Goal: Task Accomplishment & Management: Manage account settings

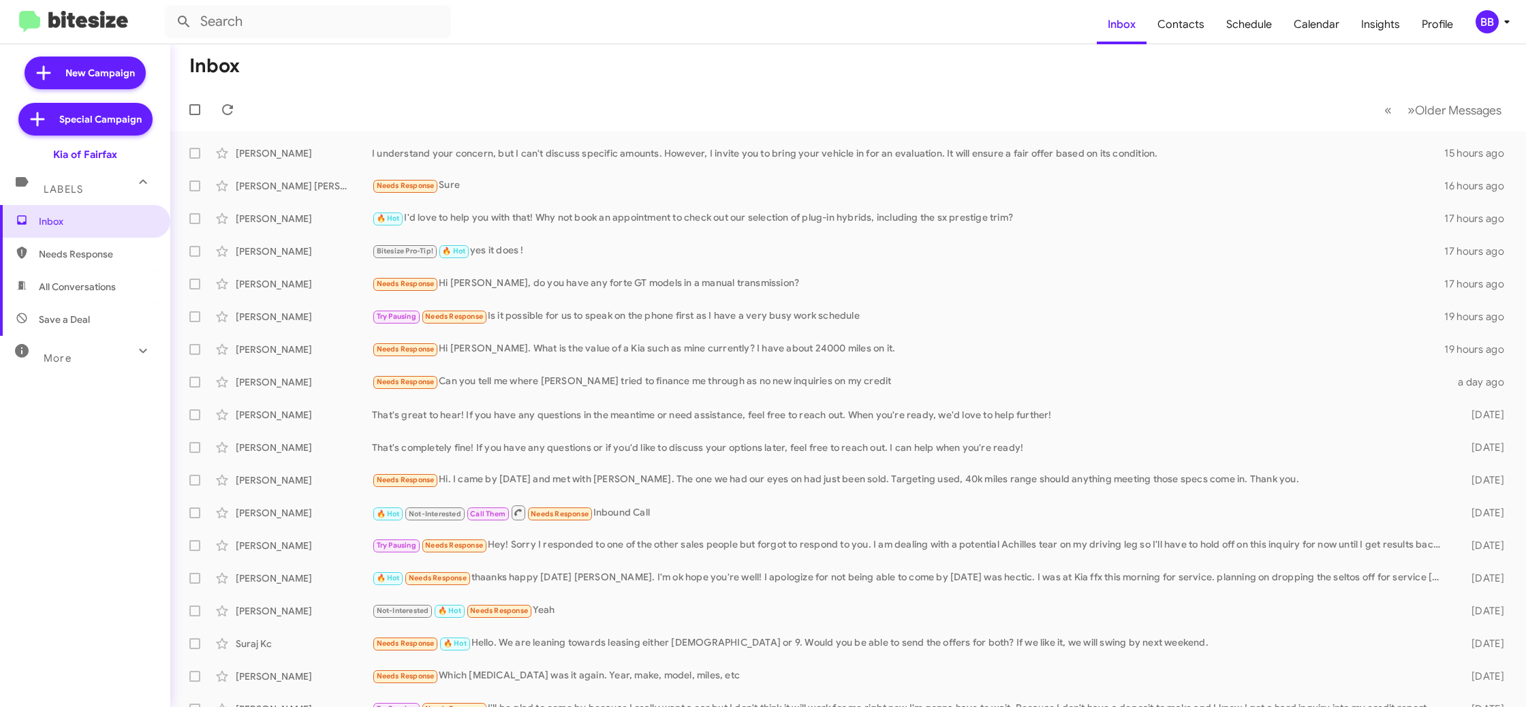
click at [1494, 17] on div "BB" at bounding box center [1487, 21] width 23 height 23
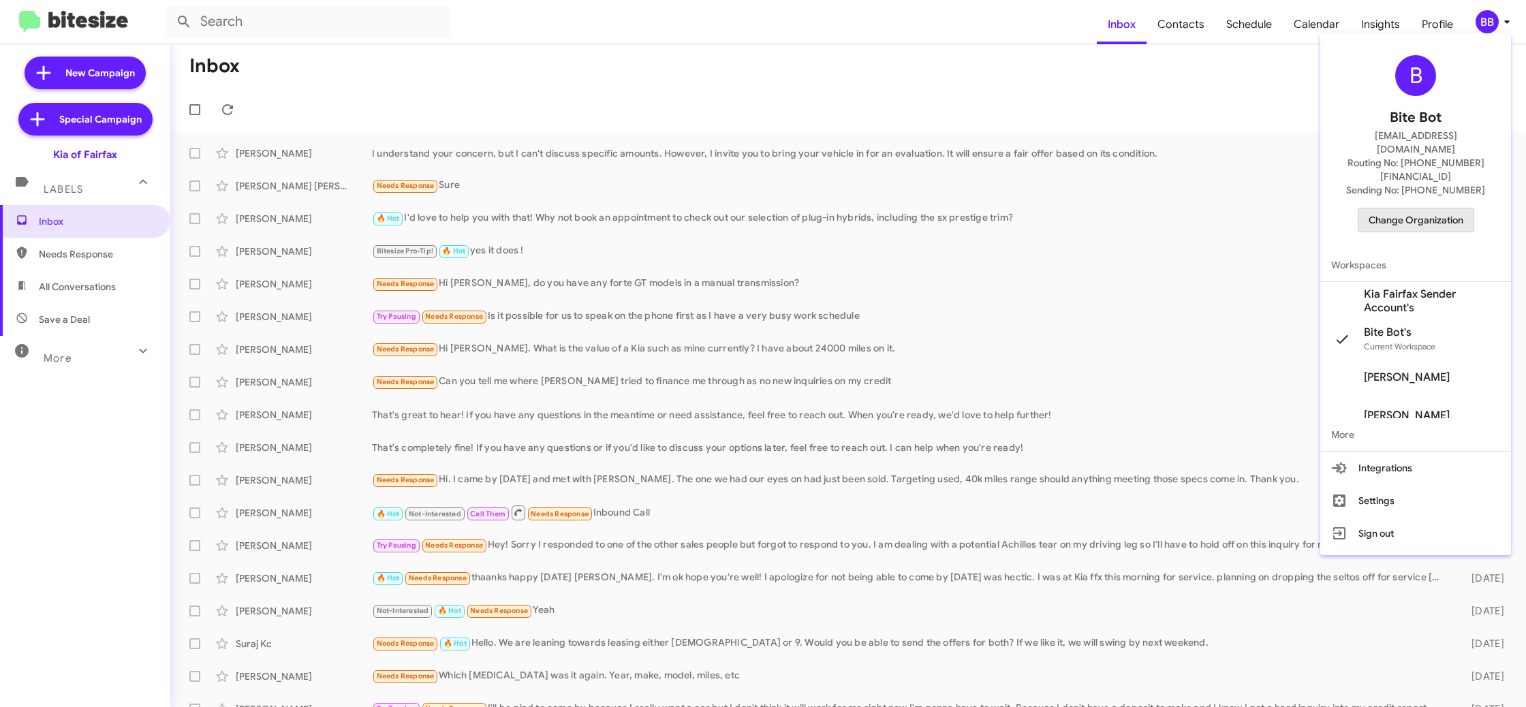
click at [1421, 208] on span "Change Organization" at bounding box center [1416, 219] width 95 height 23
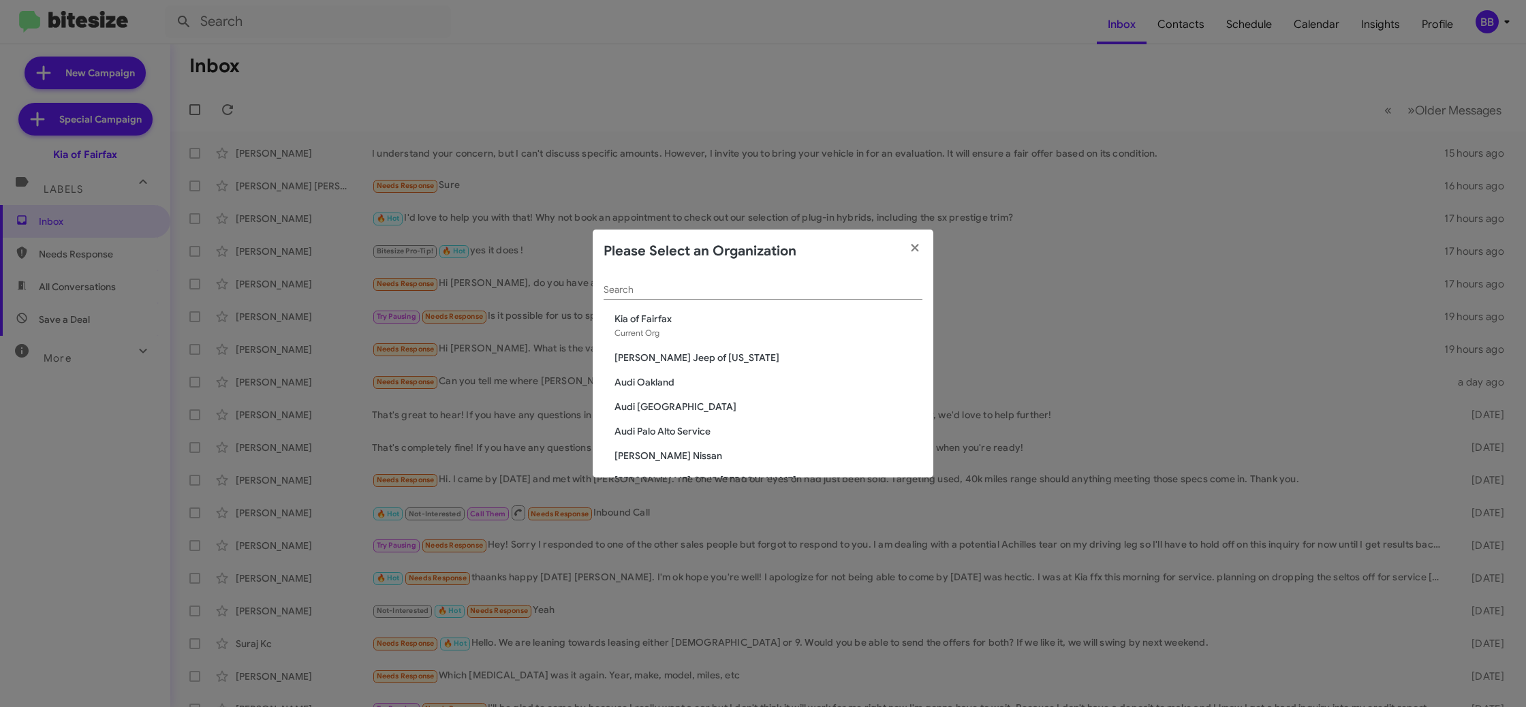
click at [608, 283] on div "Search" at bounding box center [763, 286] width 319 height 27
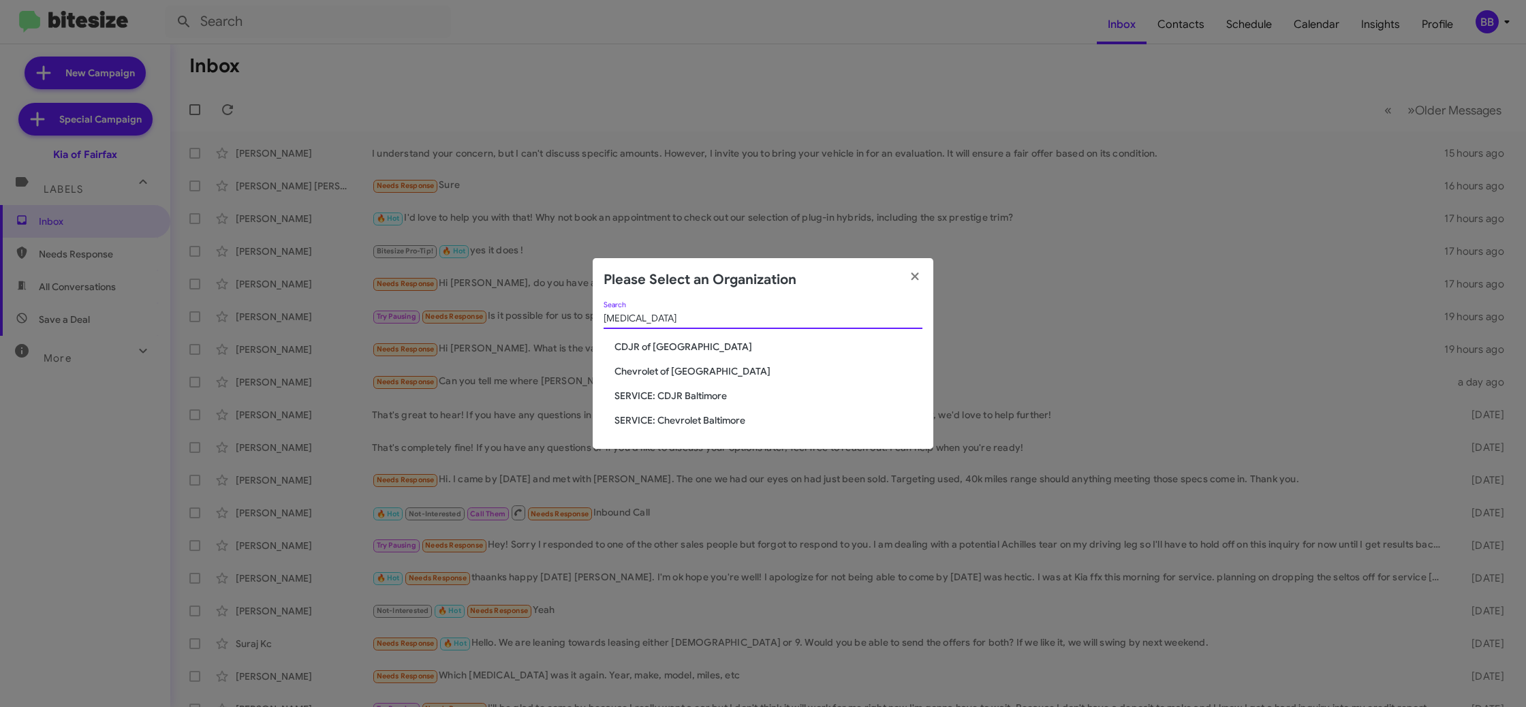
type input "bal"
click at [668, 394] on span "SERVICE: CDJR Baltimore" at bounding box center [769, 396] width 308 height 14
drag, startPoint x: 668, startPoint y: 394, endPoint x: 562, endPoint y: 97, distance: 316.1
click at [668, 393] on span "SERVICE: CDJR Baltimore" at bounding box center [769, 396] width 308 height 14
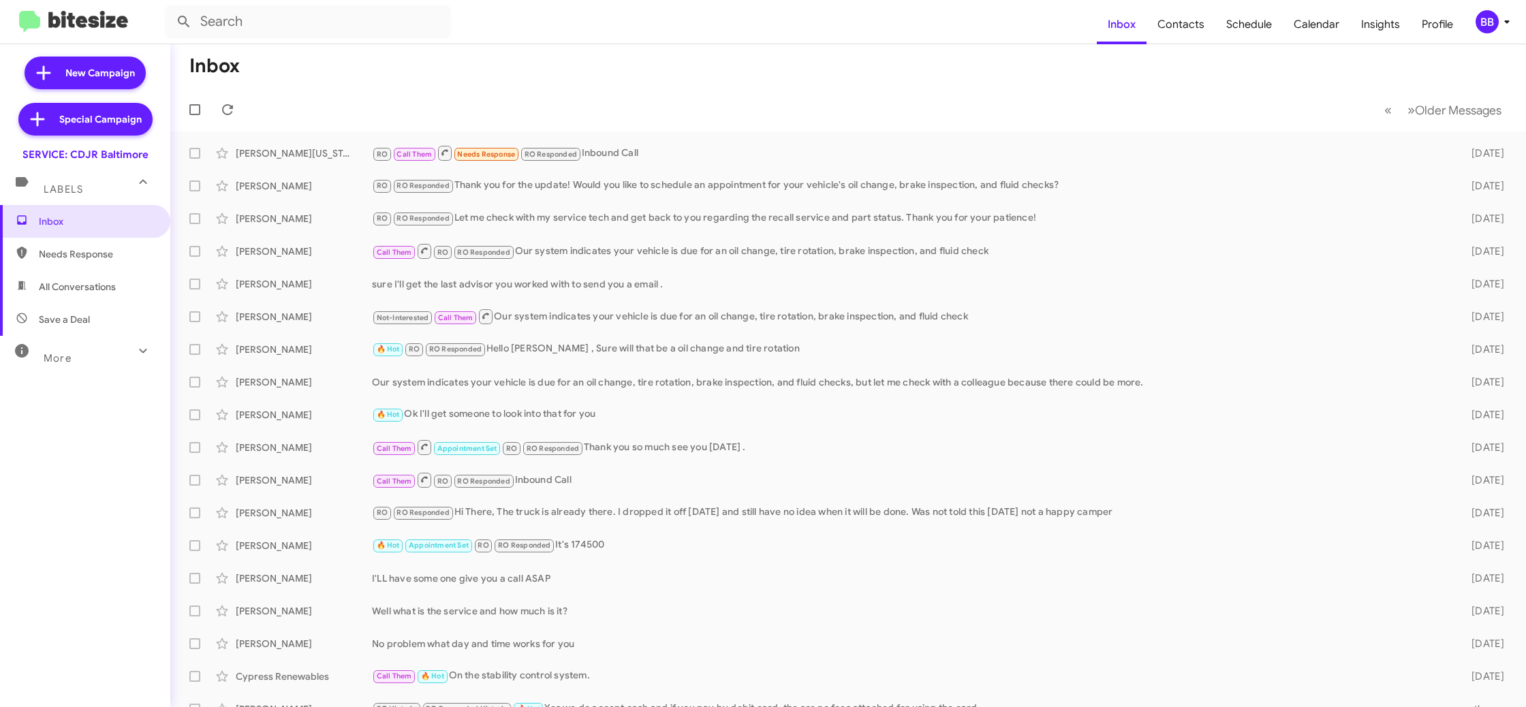
click at [1496, 29] on div "BB" at bounding box center [1487, 21] width 23 height 23
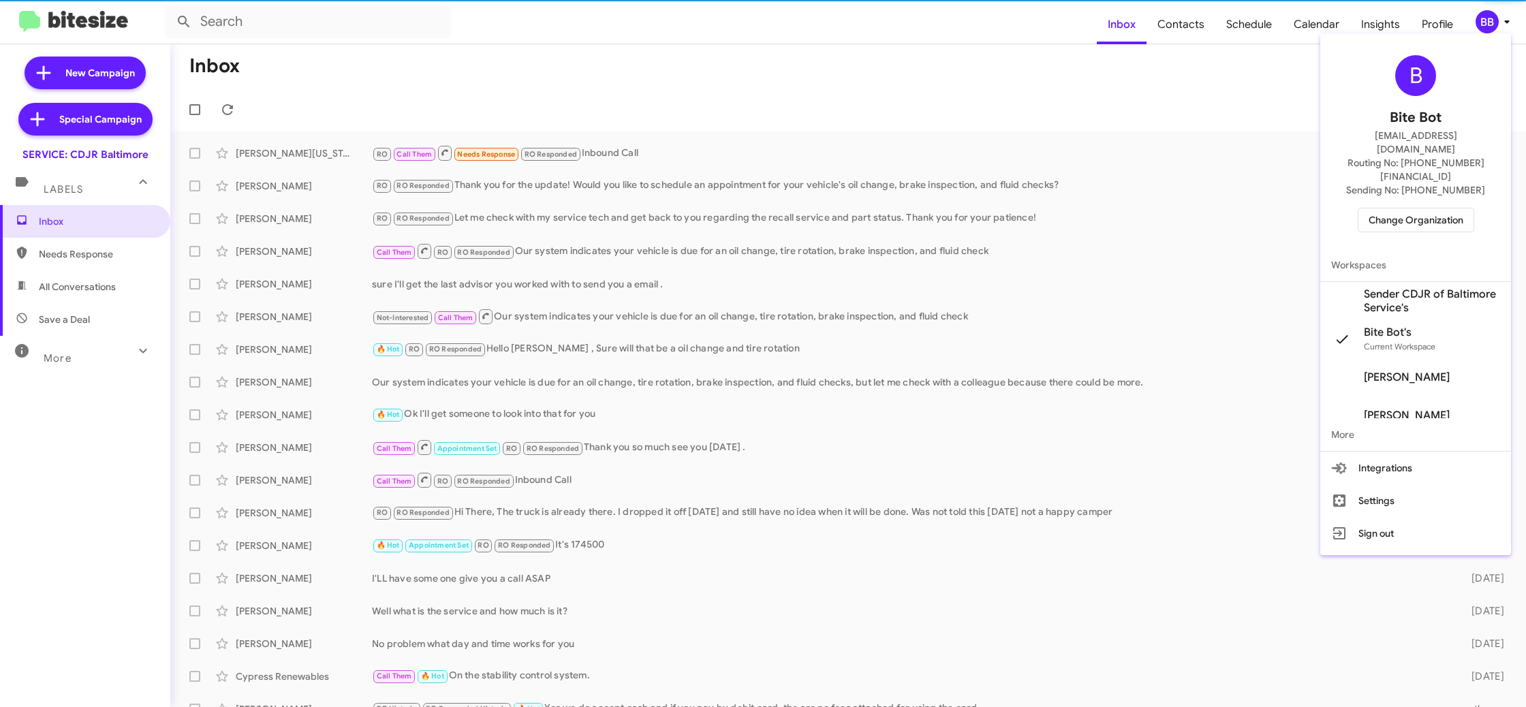
click at [1438, 288] on span "Sender CDJR of Baltimore Service's" at bounding box center [1432, 301] width 136 height 27
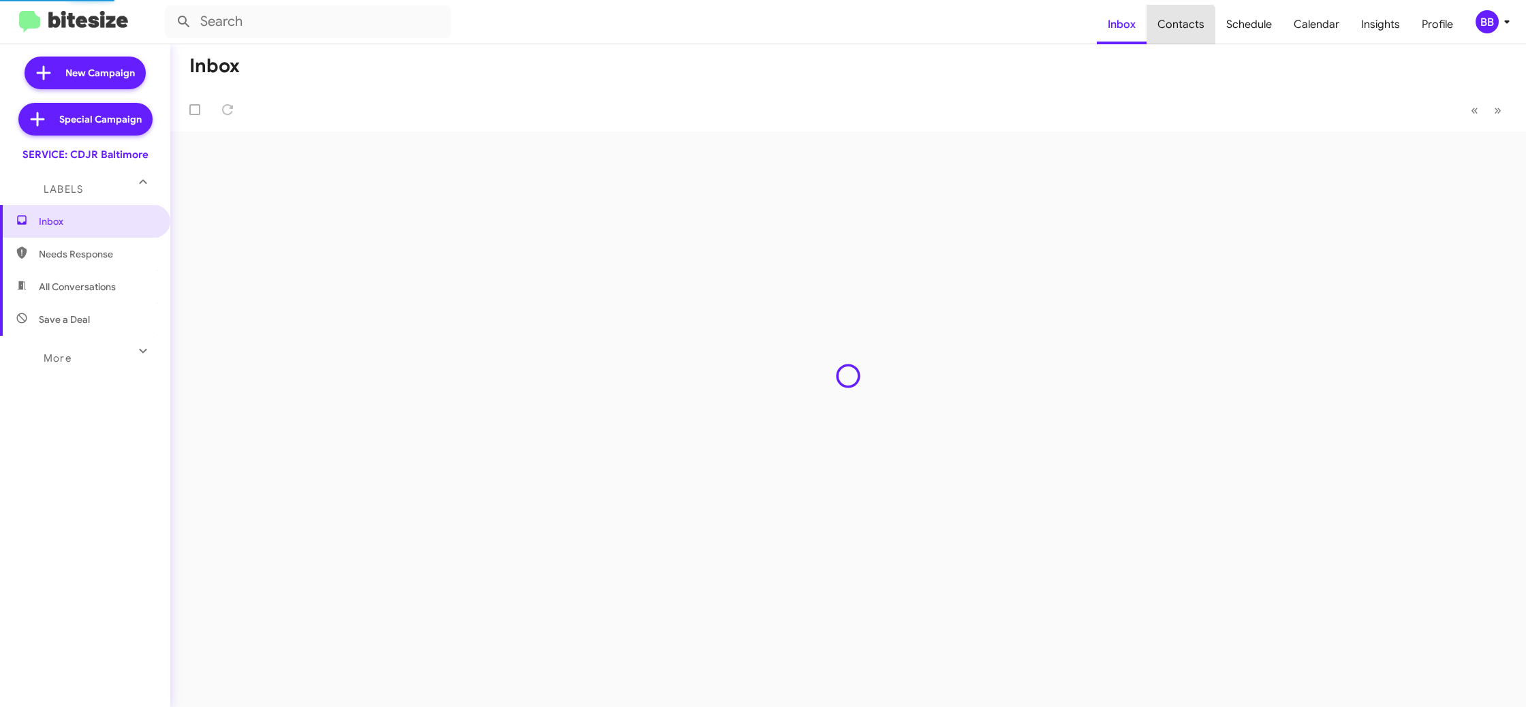
click at [1171, 42] on span "Contacts" at bounding box center [1181, 25] width 69 height 40
type input "in:groups"
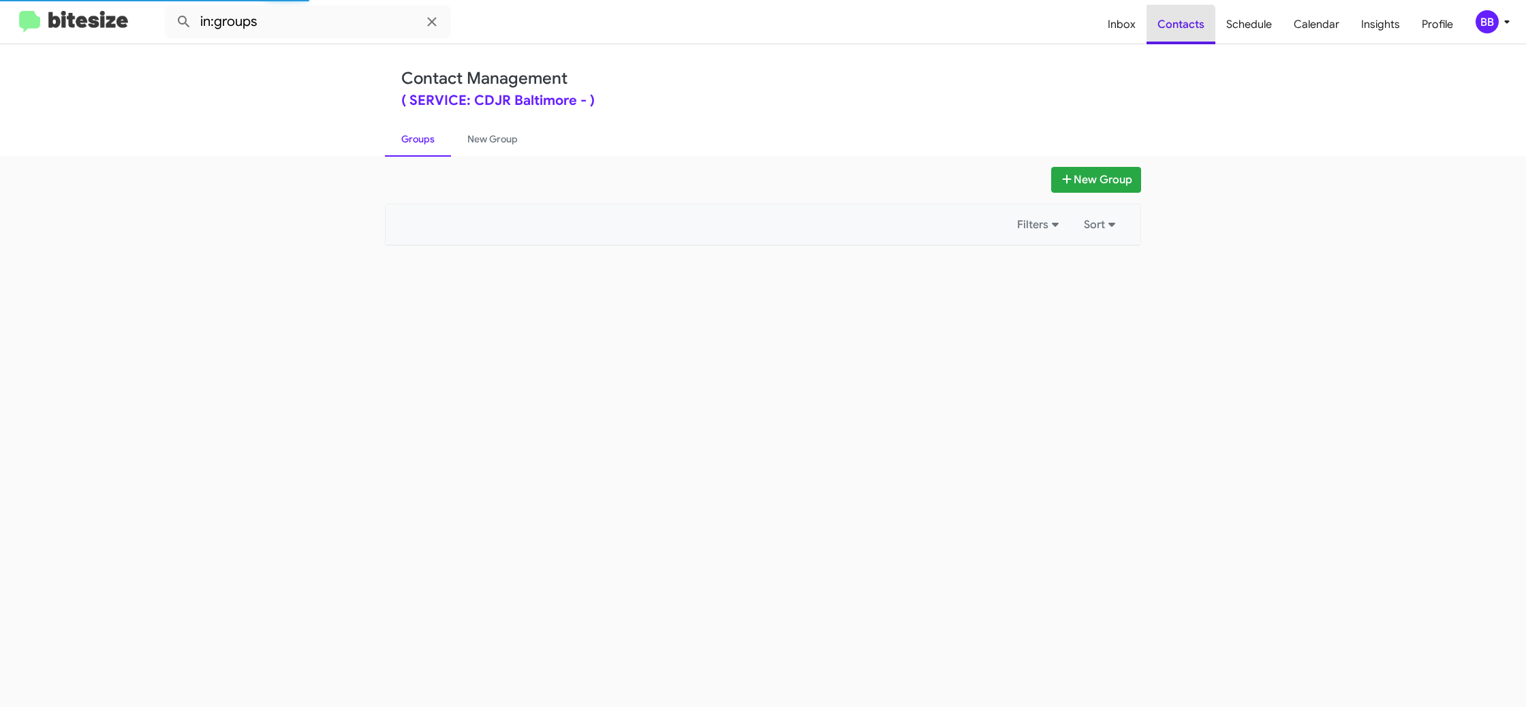
click at [1171, 42] on span "Contacts" at bounding box center [1181, 25] width 69 height 40
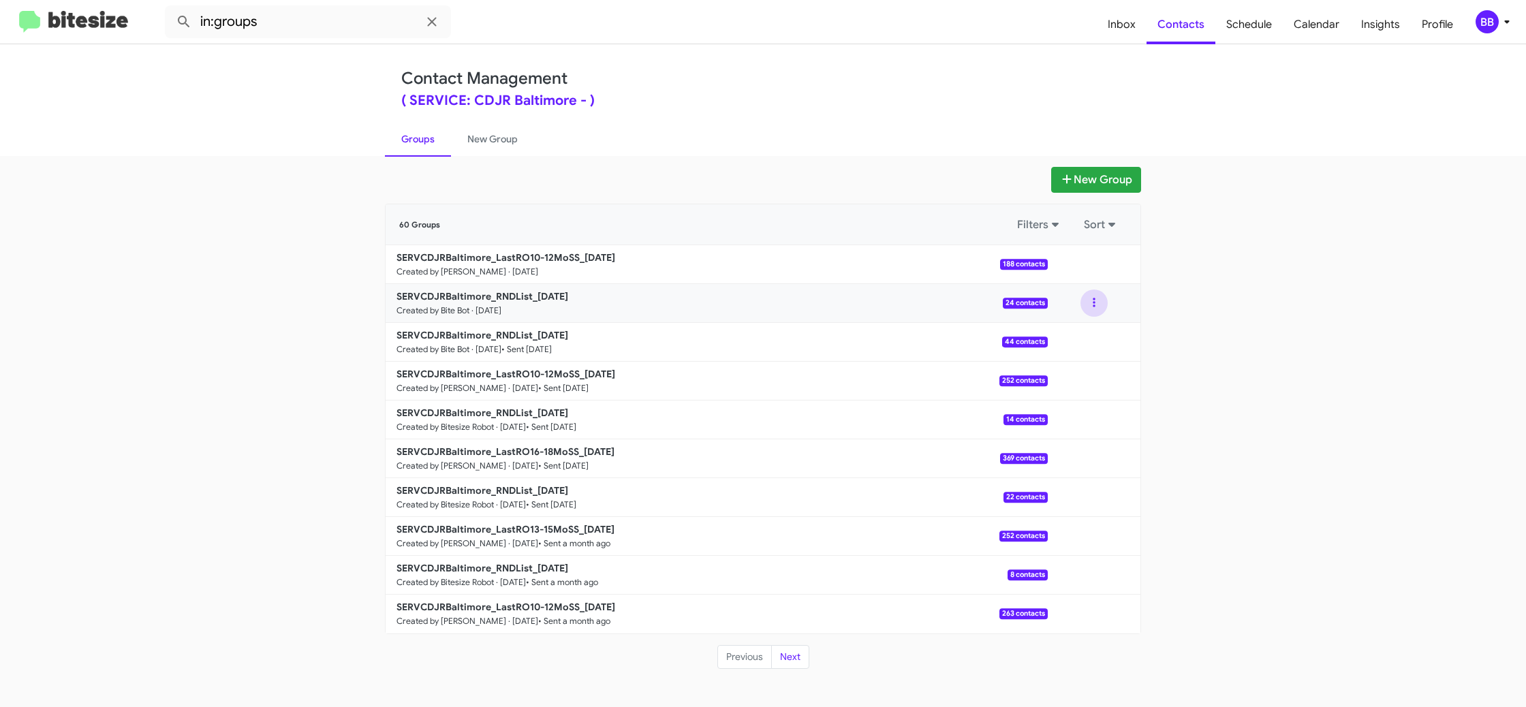
drag, startPoint x: 1091, startPoint y: 296, endPoint x: 1090, endPoint y: 307, distance: 10.9
click at [1091, 296] on button at bounding box center [1094, 303] width 27 height 27
click at [1086, 332] on button "View contacts" at bounding box center [1053, 340] width 109 height 33
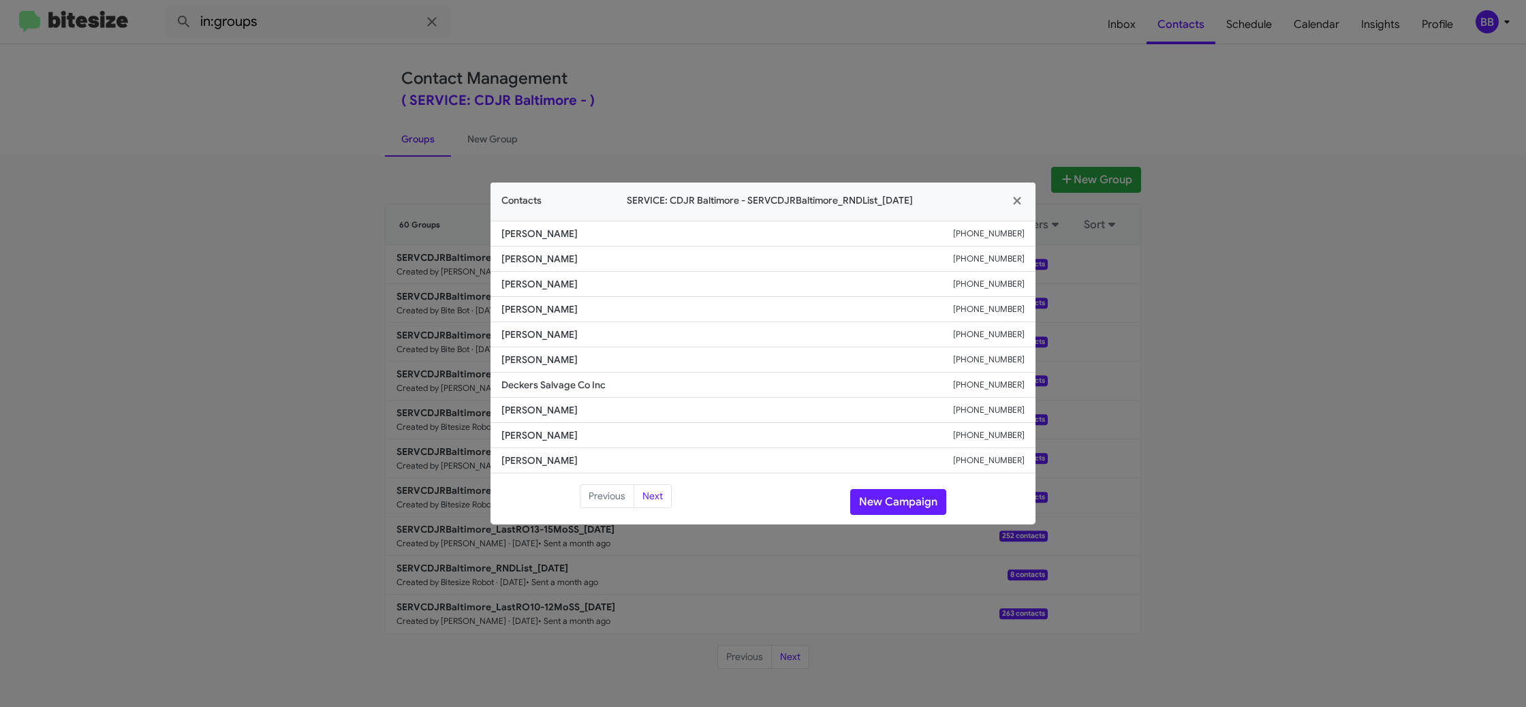
click at [544, 439] on span "Rhoda Schuman" at bounding box center [727, 436] width 452 height 14
copy span "Rhoda Schuman"
drag, startPoint x: 662, startPoint y: 491, endPoint x: 670, endPoint y: 482, distance: 12.1
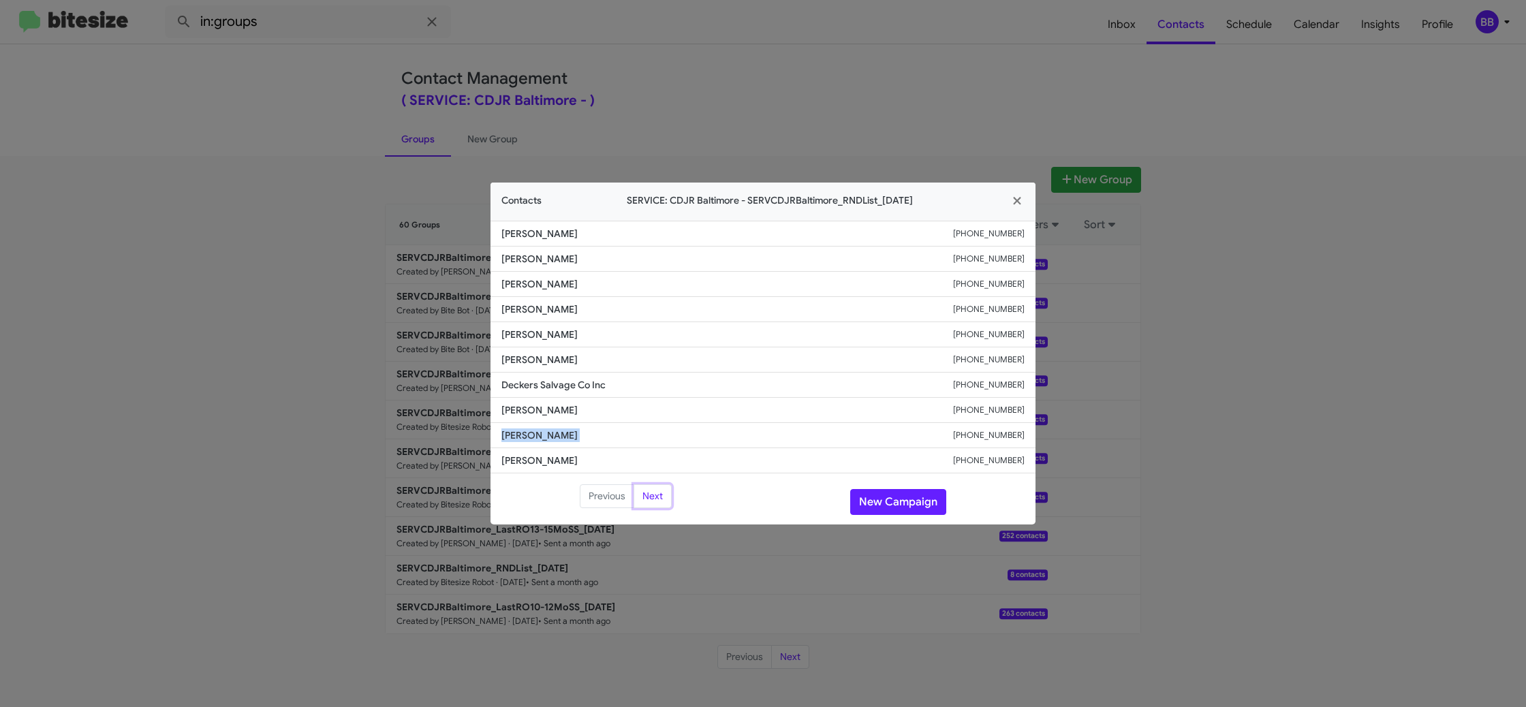
click at [662, 491] on button "Next" at bounding box center [653, 496] width 38 height 25
click at [545, 404] on span "Ray Charles" at bounding box center [727, 410] width 452 height 14
copy span "Ray Charles"
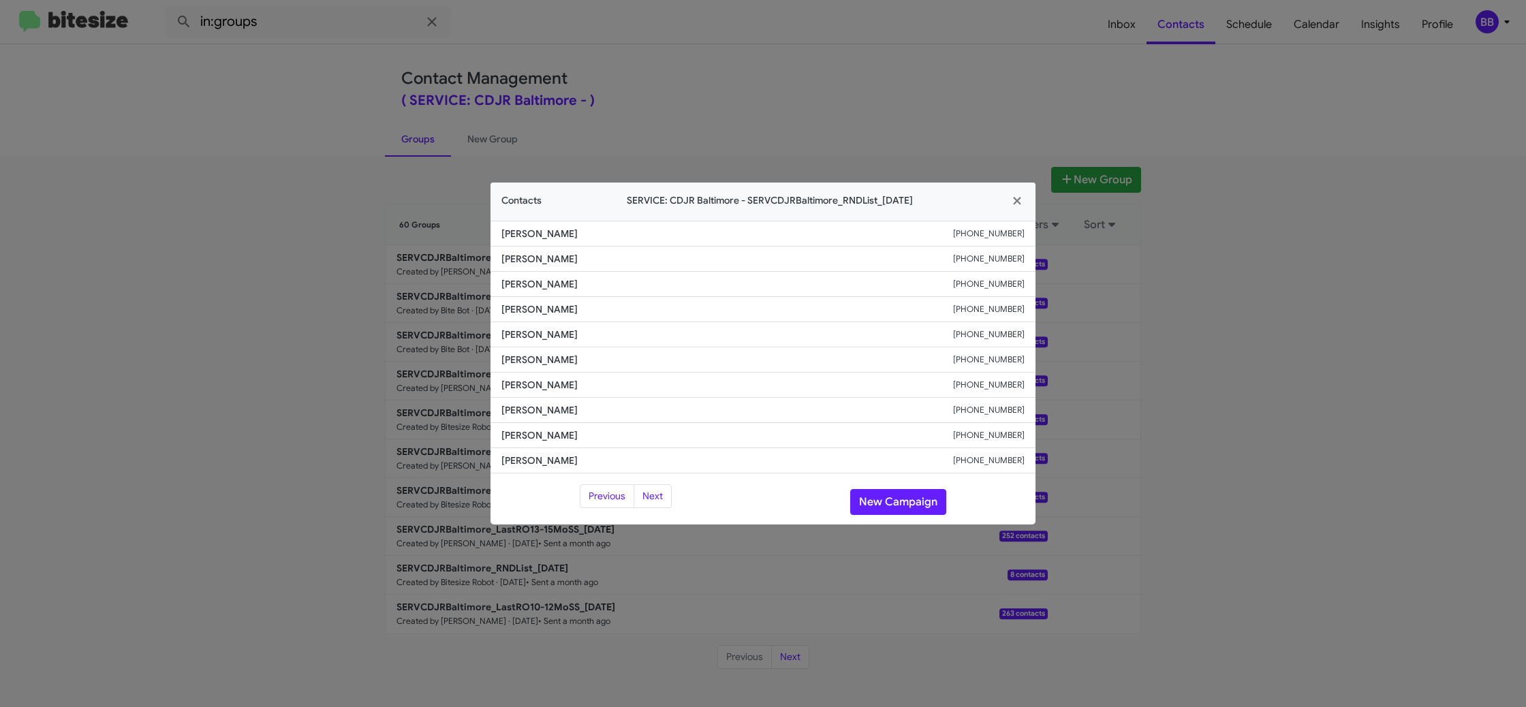
click at [548, 382] on span "Kathleen Rohrer" at bounding box center [727, 385] width 452 height 14
copy span "Kathleen Rohrer"
